Goal: Navigation & Orientation: Find specific page/section

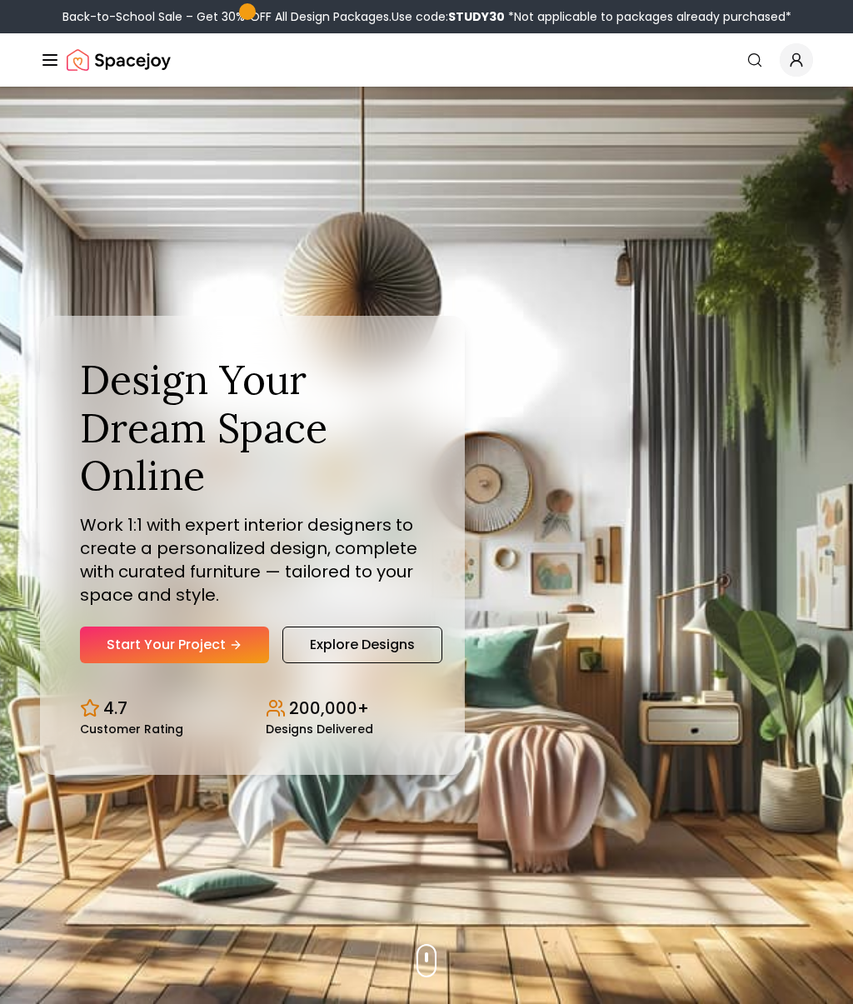
click at [796, 459] on div "Design Your Dream Space Online Work 1:1 with expert interior designers to creat…" at bounding box center [426, 545] width 853 height 917
click at [801, 453] on div "Design Your Dream Space Online Work 1:1 with expert interior designers to creat…" at bounding box center [426, 545] width 853 height 917
click at [846, 434] on div "Design Your Dream Space Online Work 1:1 with expert interior designers to creat…" at bounding box center [426, 545] width 853 height 917
click at [818, 443] on div "Design Your Dream Space Online Work 1:1 with expert interior designers to creat…" at bounding box center [426, 545] width 853 height 917
click at [670, 537] on div "Design Your Dream Space Online Work 1:1 with expert interior designers to creat…" at bounding box center [426, 545] width 853 height 917
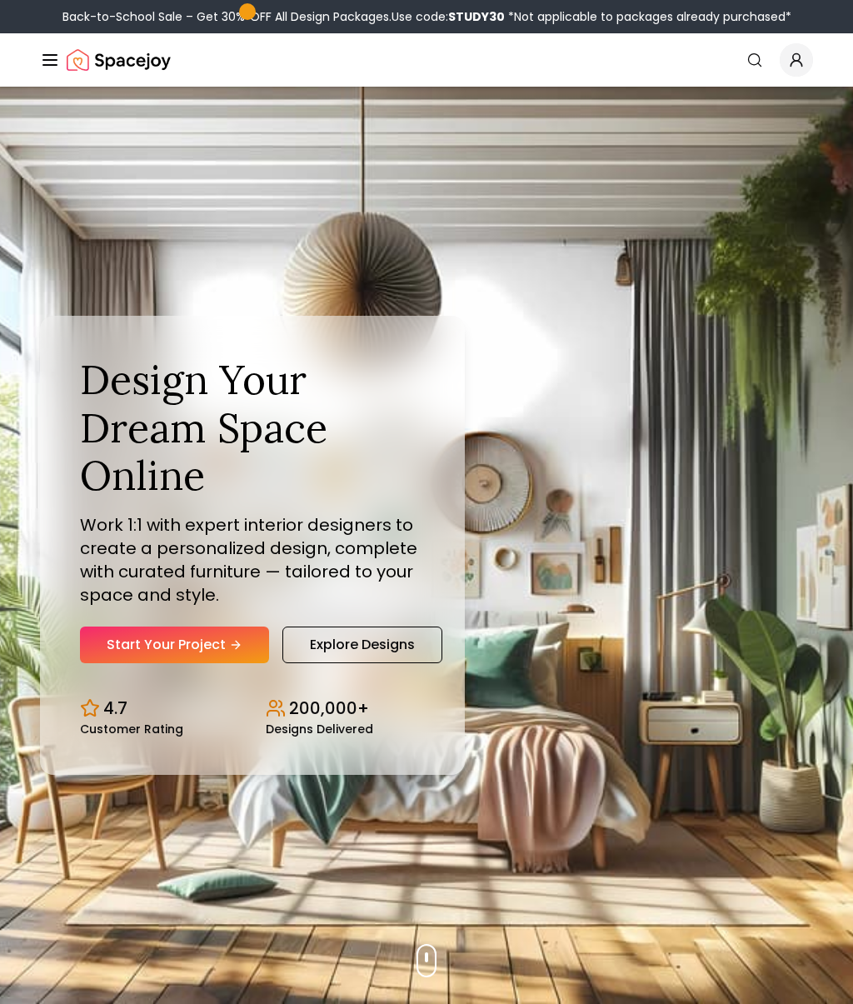
click at [382, 823] on div "Design Your Dream Space Online Work 1:1 with expert interior designers to creat…" at bounding box center [426, 545] width 853 height 917
click at [258, 296] on div "Design Your Dream Space Online Work 1:1 with expert interior designers to creat…" at bounding box center [426, 545] width 853 height 917
click at [367, 640] on link "Explore Designs" at bounding box center [362, 644] width 160 height 37
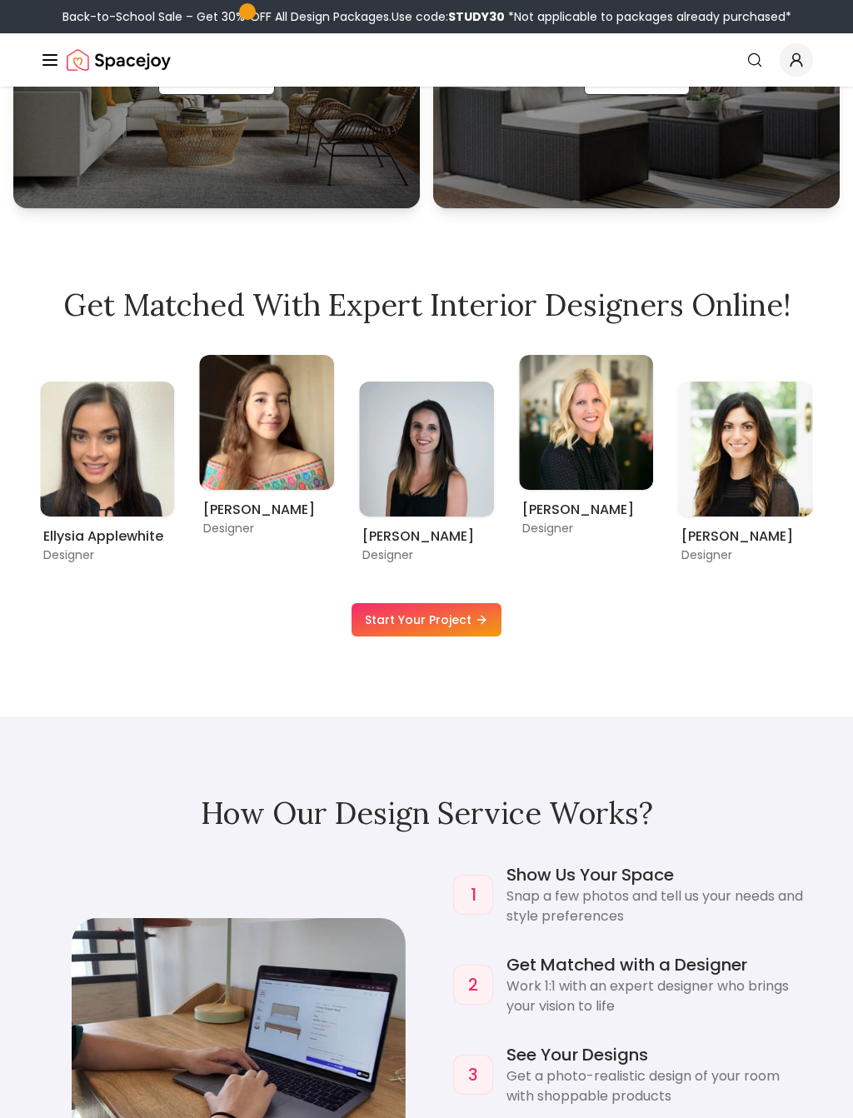
scroll to position [1259, 0]
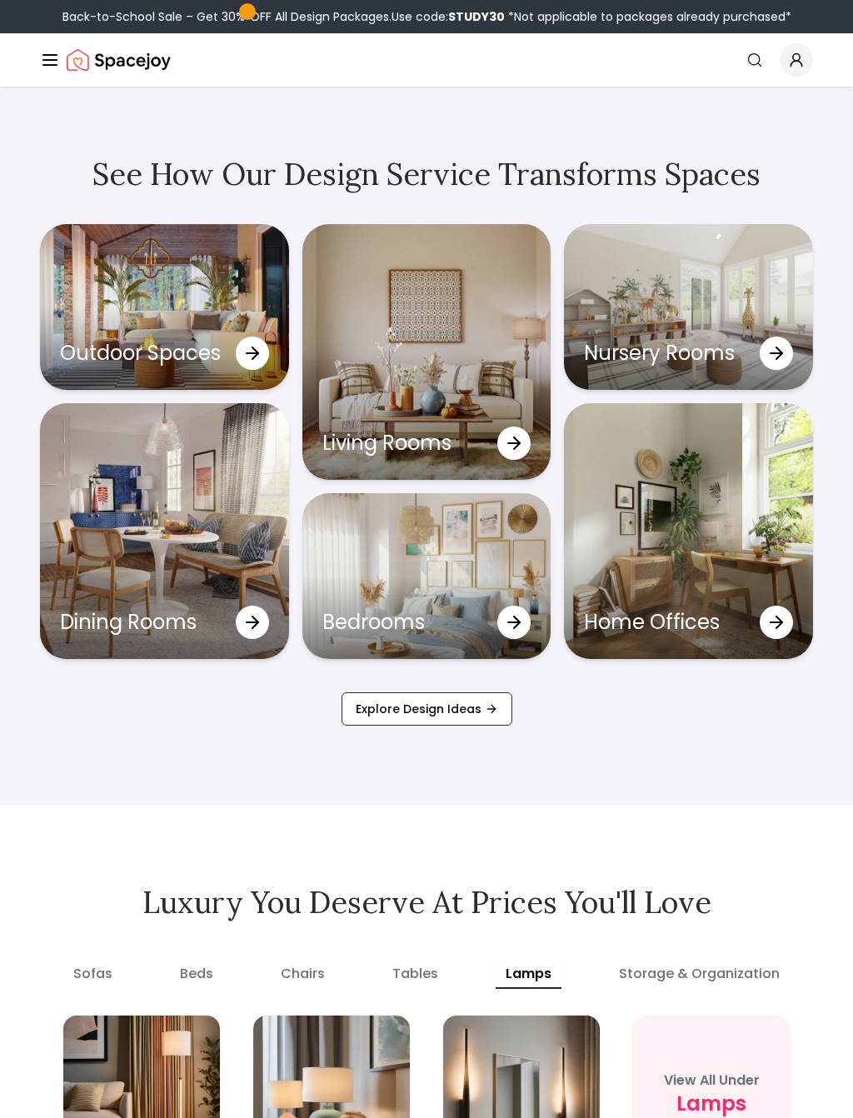
click at [806, 254] on div "Nursery Rooms" at bounding box center [688, 307] width 249 height 166
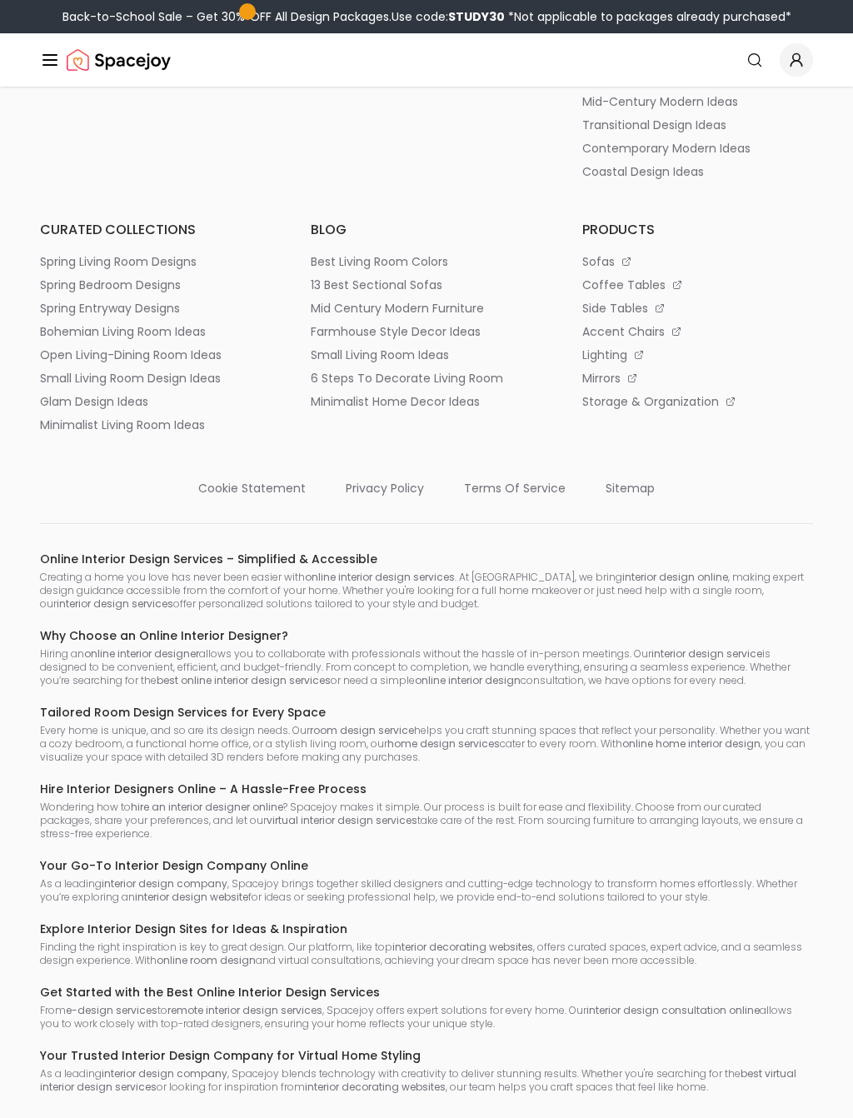
scroll to position [3210, 0]
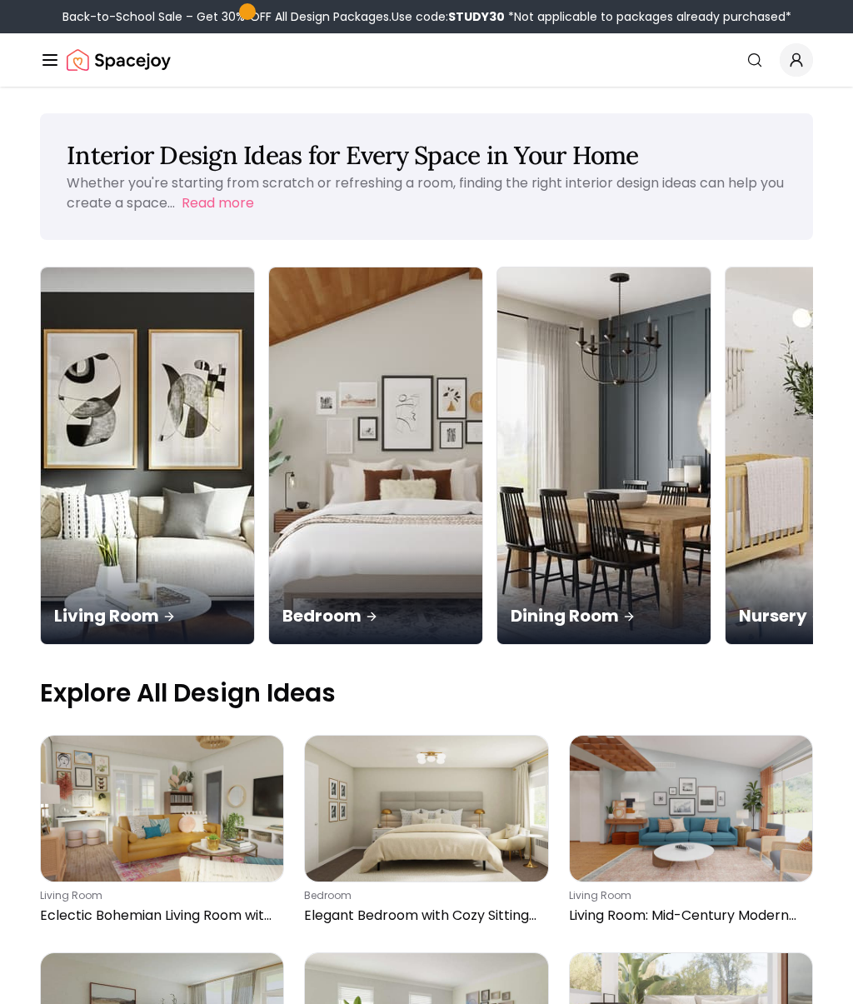
click at [152, 551] on div "Living Room" at bounding box center [147, 597] width 213 height 93
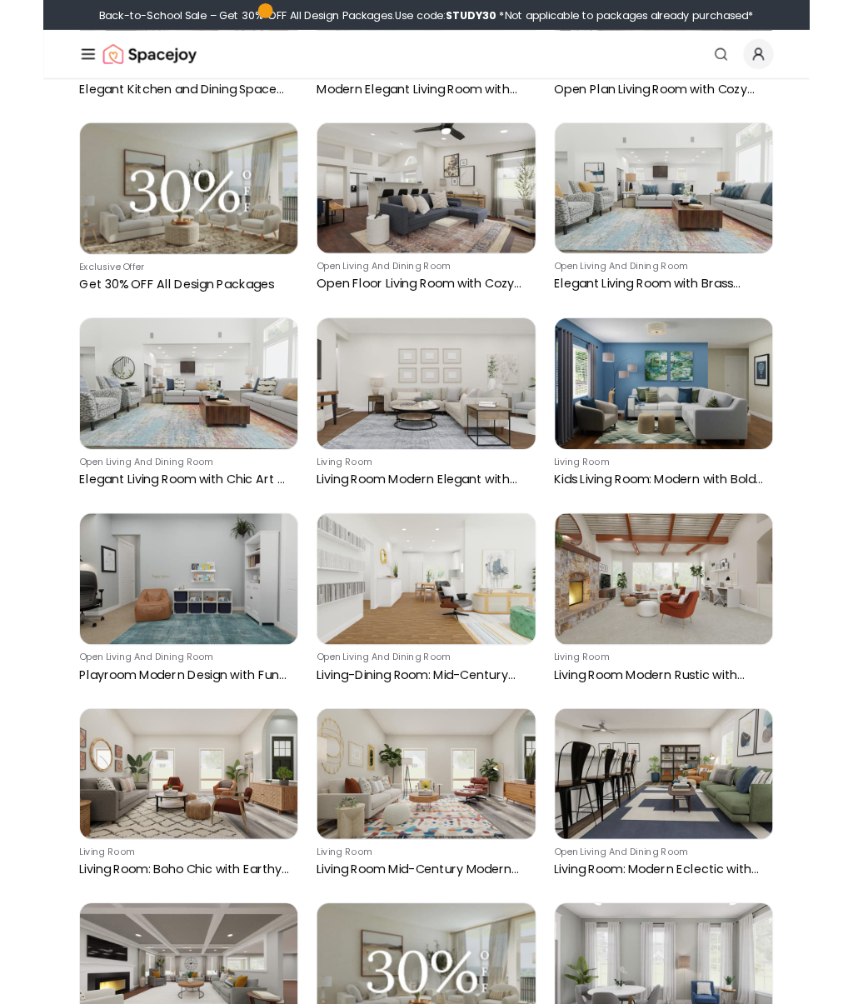
scroll to position [3202, 0]
